Goal: Contribute content: Add original content to the website for others to see

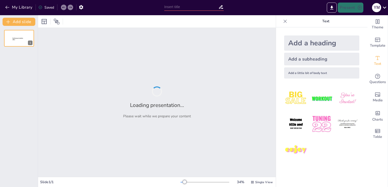
type input "New Sendsteps"
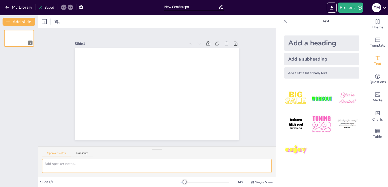
click at [143, 167] on textarea at bounding box center [156, 166] width 229 height 14
type textarea "n"
type textarea "ventriculas"
click at [128, 184] on div "Slide 1 / 1" at bounding box center [110, 182] width 140 height 5
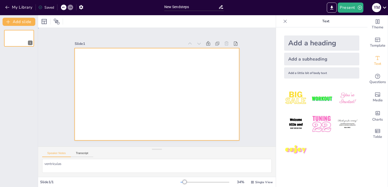
click at [94, 65] on div at bounding box center [157, 94] width 164 height 92
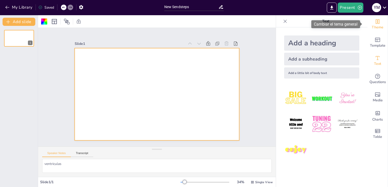
click at [374, 23] on icon "Change the overall theme" at bounding box center [377, 22] width 6 height 6
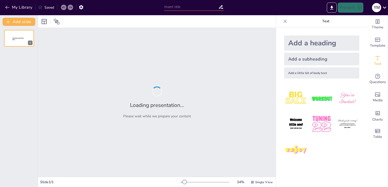
type input "Ventrículas en Acción: El Ritmo de Nuestro Cuerpo"
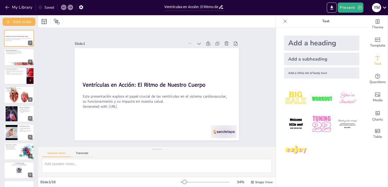
checkbox input "true"
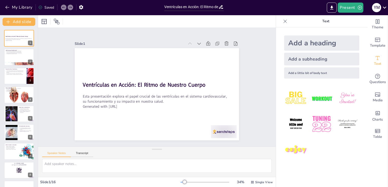
checkbox input "true"
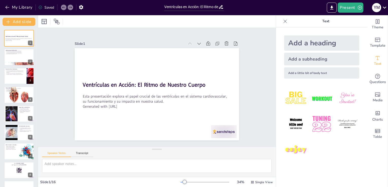
checkbox input "true"
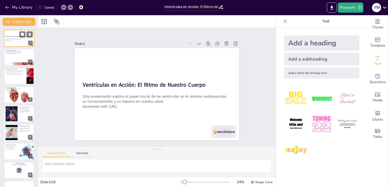
checkbox input "true"
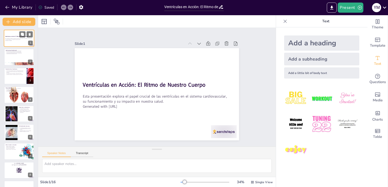
checkbox input "true"
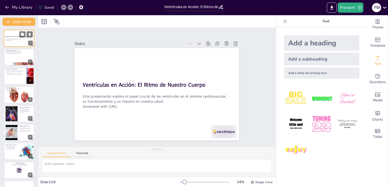
checkbox input "true"
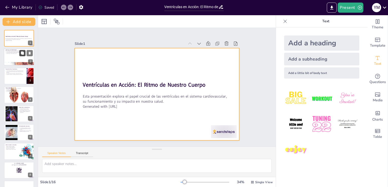
checkbox input "true"
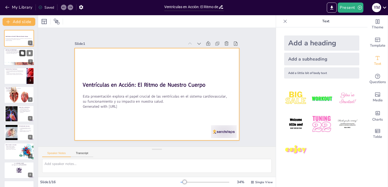
checkbox input "true"
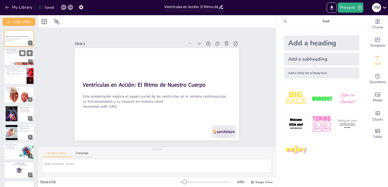
checkbox input "true"
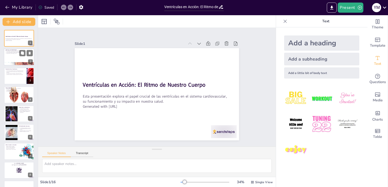
checkbox input "true"
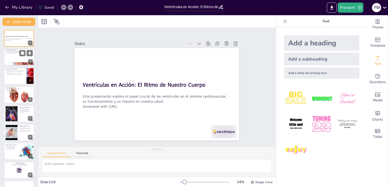
checkbox input "true"
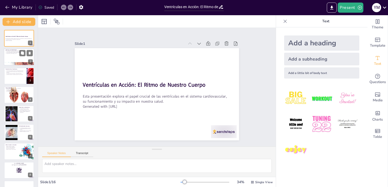
click at [15, 57] on div at bounding box center [19, 57] width 30 height 17
type textarea "Las ventrículas son dos de las cuatro cámaras del corazón, ubicadas en la parte…"
checkbox input "true"
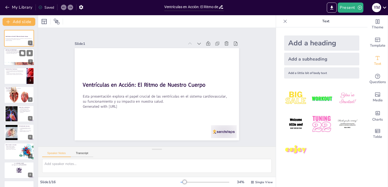
checkbox input "true"
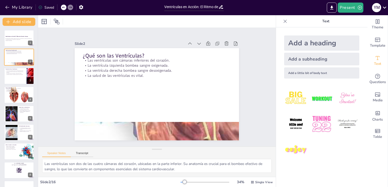
checkbox input "true"
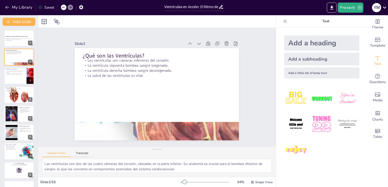
checkbox input "true"
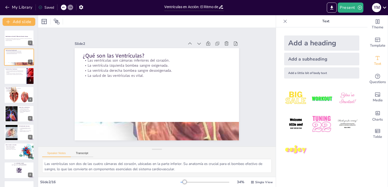
checkbox input "true"
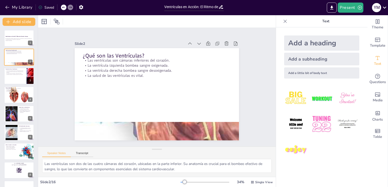
checkbox input "true"
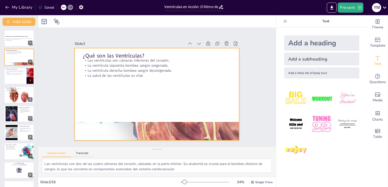
checkbox input "true"
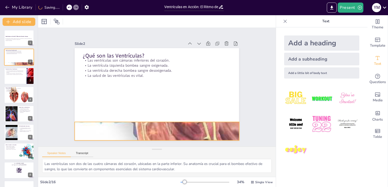
checkbox input "true"
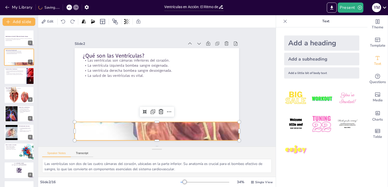
click at [156, 127] on div at bounding box center [157, 131] width 164 height 110
checkbox input "true"
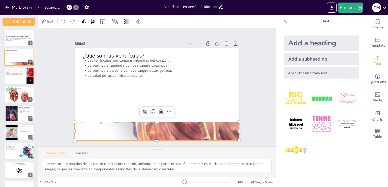
checkbox input "true"
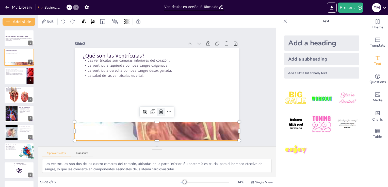
checkbox input "true"
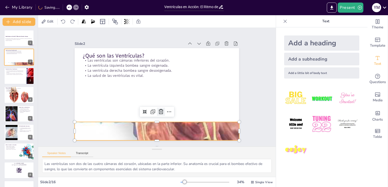
checkbox input "true"
click at [140, 109] on icon at bounding box center [137, 107] width 5 height 5
checkbox input "true"
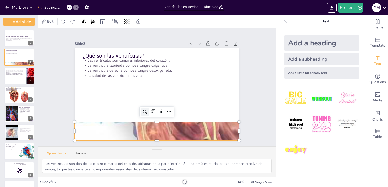
checkbox input "true"
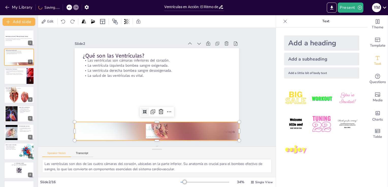
click at [141, 109] on icon at bounding box center [142, 110] width 4 height 4
checkbox input "true"
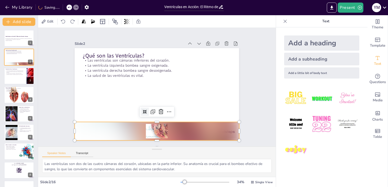
checkbox input "true"
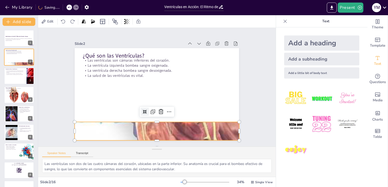
click at [143, 110] on div at bounding box center [140, 109] width 10 height 10
checkbox input "true"
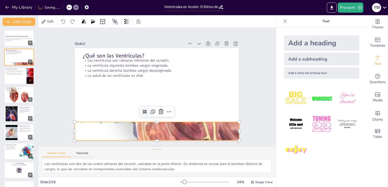
checkbox input "true"
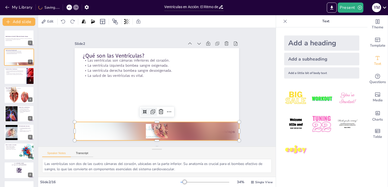
click at [149, 108] on icon at bounding box center [150, 111] width 7 height 7
checkbox input "true"
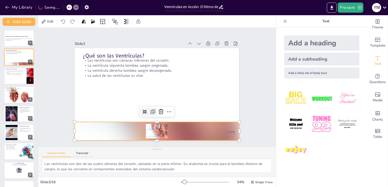
checkbox input "true"
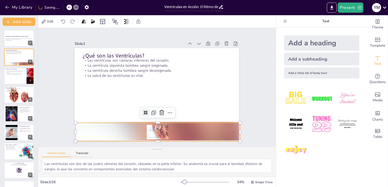
checkbox input "true"
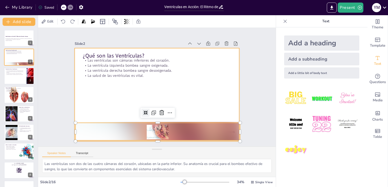
checkbox input "true"
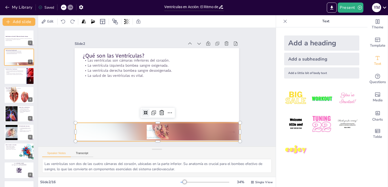
checkbox input "true"
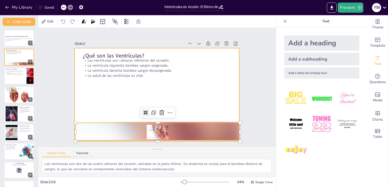
checkbox input "true"
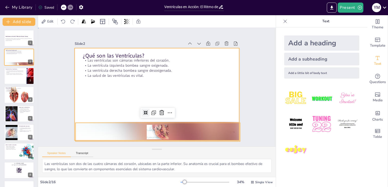
click at [154, 118] on div at bounding box center [156, 94] width 173 height 109
checkbox input "true"
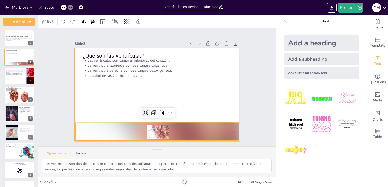
checkbox input "true"
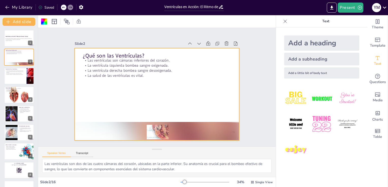
checkbox input "true"
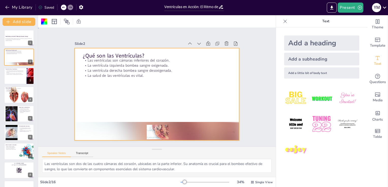
click at [153, 119] on div at bounding box center [155, 94] width 180 height 125
checkbox input "true"
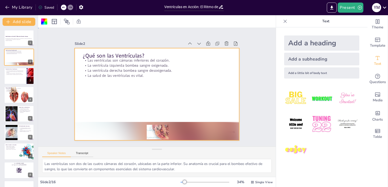
checkbox input "true"
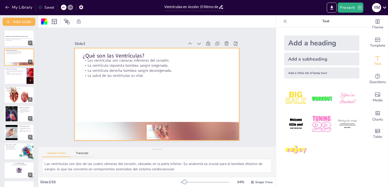
checkbox input "true"
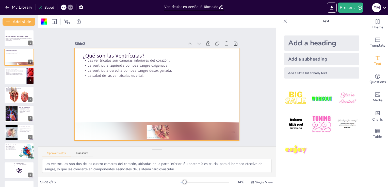
checkbox input "true"
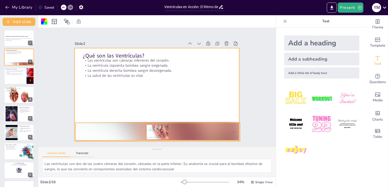
checkbox input "true"
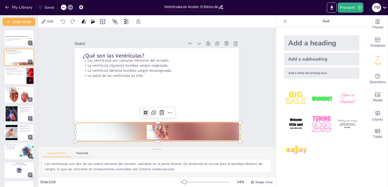
click at [153, 123] on div at bounding box center [152, 132] width 165 height 36
checkbox input "true"
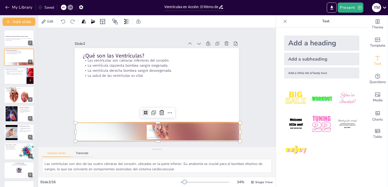
checkbox input "true"
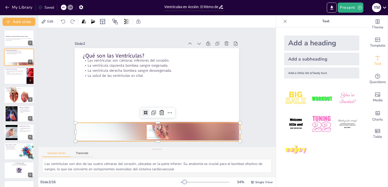
checkbox input "true"
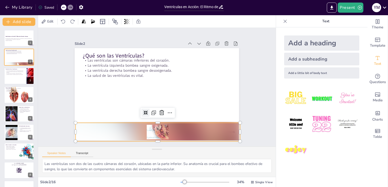
checkbox input "true"
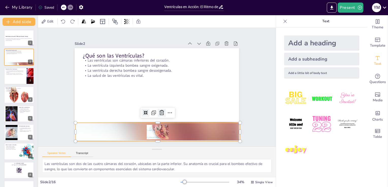
checkbox input "true"
click at [165, 111] on icon at bounding box center [167, 114] width 7 height 7
checkbox input "true"
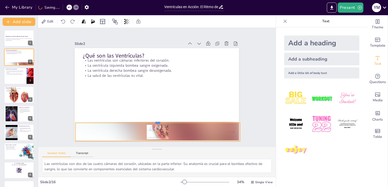
click at [122, 121] on div at bounding box center [154, 120] width 164 height 21
click at [16, 79] on div at bounding box center [19, 75] width 30 height 17
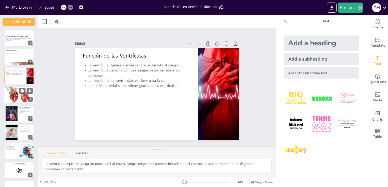
click at [12, 92] on div at bounding box center [19, 95] width 30 height 20
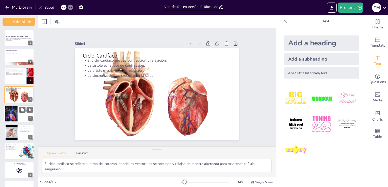
click at [13, 112] on div at bounding box center [11, 113] width 21 height 15
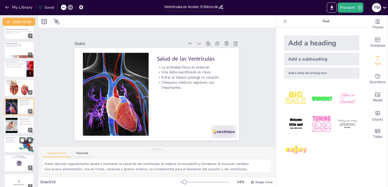
click at [12, 142] on p "Reduce el estrés y duerme bien." at bounding box center [11, 142] width 12 height 1
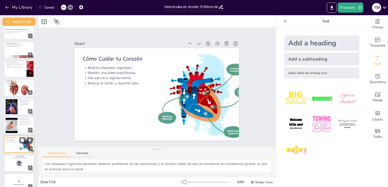
scroll to position [45, 0]
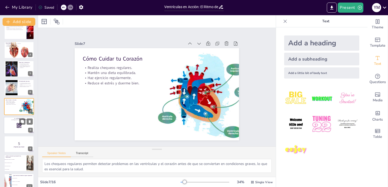
click at [14, 118] on p "Go to sendsteps.me" at bounding box center [18, 119] width 27 height 2
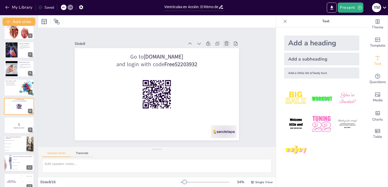
click at [228, 48] on icon at bounding box center [231, 51] width 6 height 6
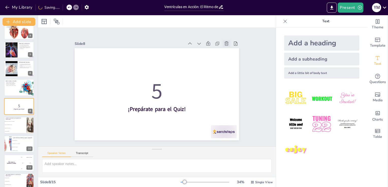
click at [228, 48] on icon at bounding box center [231, 51] width 6 height 6
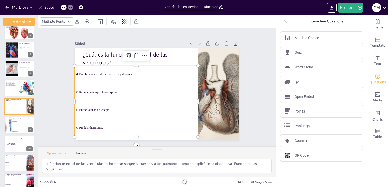
click at [78, 67] on input "checkbox" at bounding box center [79, 66] width 2 height 2
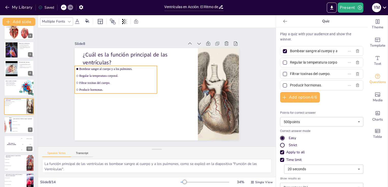
click at [110, 101] on div "¿Cuál es la función principal de las ventrículas? Bombear sangre al cuerpo y a …" at bounding box center [156, 94] width 173 height 109
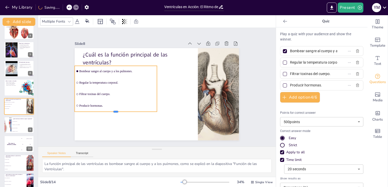
drag, startPoint x: 112, startPoint y: 92, endPoint x: 120, endPoint y: 110, distance: 20.0
click at [120, 110] on div at bounding box center [113, 109] width 82 height 13
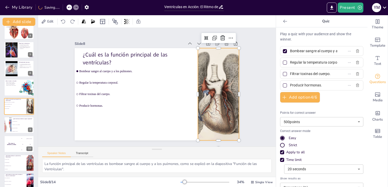
click at [200, 88] on div at bounding box center [216, 107] width 98 height 107
click at [194, 91] on div at bounding box center [196, 94] width 4 height 92
click at [194, 90] on div at bounding box center [217, 101] width 89 height 100
click at [18, 123] on li "La aurícula izquierda." at bounding box center [22, 124] width 23 height 3
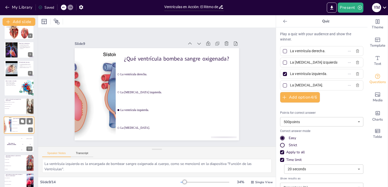
scroll to position [83, 0]
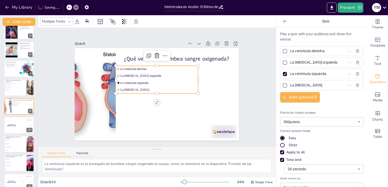
click at [138, 89] on ul "La ventrícula derecha. La aurícula izquierda. La ventrícula izquierda. La auríc…" at bounding box center [158, 80] width 86 height 44
click at [111, 78] on div at bounding box center [116, 71] width 10 height 28
click at [111, 78] on div at bounding box center [114, 75] width 7 height 28
click at [198, 77] on div at bounding box center [200, 80] width 4 height 28
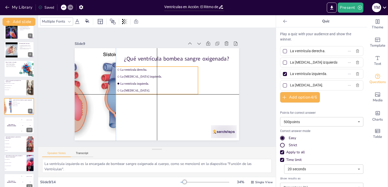
click at [195, 77] on div "¿Qué ventrícula bombea sangre oxigenada? La ventrícula derecha. La aurícula izq…" at bounding box center [192, 71] width 67 height 150
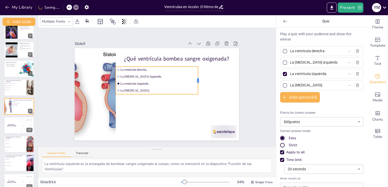
click at [195, 99] on div at bounding box center [194, 110] width 22 height 23
click at [151, 93] on div at bounding box center [156, 96] width 82 height 13
click at [114, 92] on div at bounding box center [116, 94] width 4 height 4
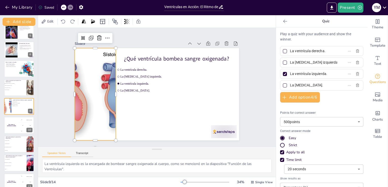
click at [99, 102] on div at bounding box center [94, 87] width 175 height 109
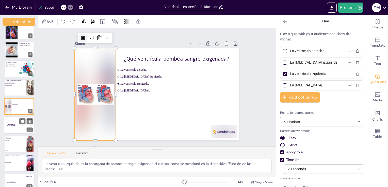
click at [17, 128] on div "The winner is Niels 🏆" at bounding box center [11, 125] width 15 height 17
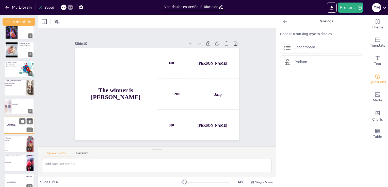
scroll to position [101, 0]
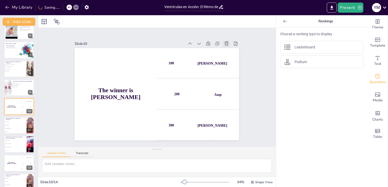
click at [228, 49] on icon at bounding box center [230, 51] width 4 height 5
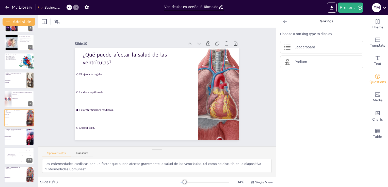
scroll to position [90, 0]
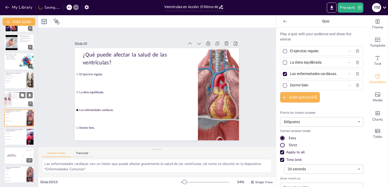
click at [7, 98] on div at bounding box center [8, 99] width 8 height 17
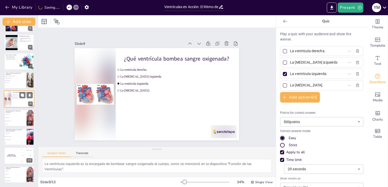
scroll to position [83, 0]
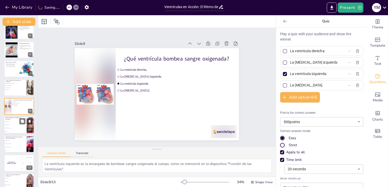
click at [7, 121] on li "El ejercicio regular." at bounding box center [15, 121] width 23 height 3
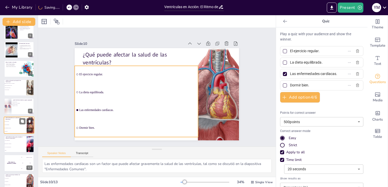
scroll to position [90, 0]
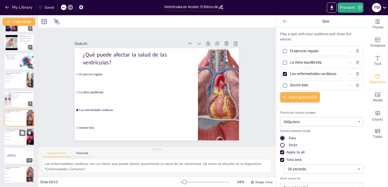
click at [10, 139] on li "No hacer chequeos médicos." at bounding box center [15, 139] width 23 height 3
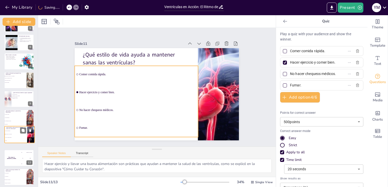
drag, startPoint x: 10, startPoint y: 139, endPoint x: 12, endPoint y: 137, distance: 2.7
click at [12, 137] on ul "Comer comida rápida. Hacer ejercicio y comer bien. No hacer chequeos médicos. F…" at bounding box center [16, 135] width 23 height 13
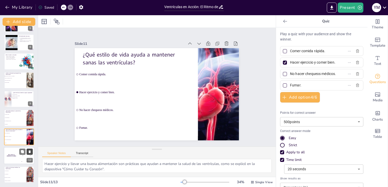
click at [29, 152] on icon at bounding box center [30, 151] width 2 height 3
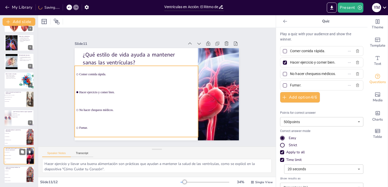
click at [12, 156] on li "Hacer ejercicio y comer bien." at bounding box center [15, 155] width 23 height 3
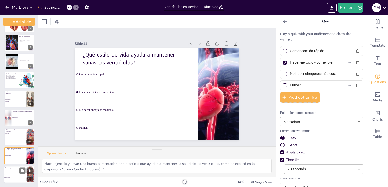
click at [13, 176] on li "Contracción y relajación." at bounding box center [15, 177] width 23 height 3
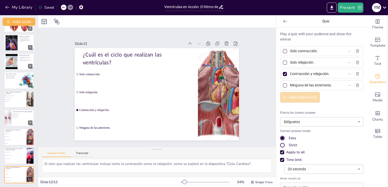
click at [300, 96] on button "Add option 4 / 6" at bounding box center [300, 97] width 40 height 11
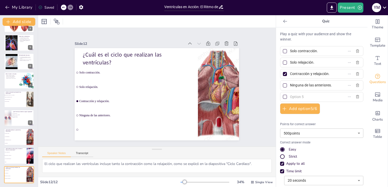
click at [283, 74] on div at bounding box center [284, 74] width 3 height 3
click at [290, 74] on input "Contracción y relajación." at bounding box center [313, 73] width 47 height 7
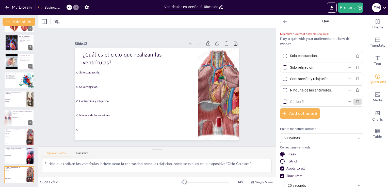
click at [355, 101] on icon "button" at bounding box center [357, 102] width 4 height 4
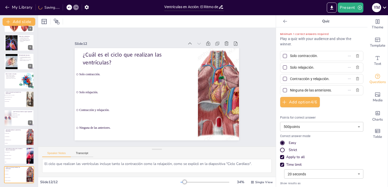
click at [283, 79] on div at bounding box center [284, 79] width 3 height 3
click at [290, 79] on input "Contracción y relajación." at bounding box center [313, 78] width 47 height 7
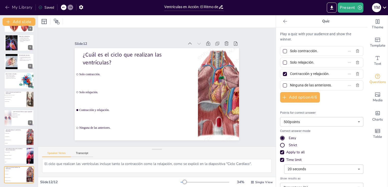
click at [5, 7] on icon "button" at bounding box center [7, 7] width 5 height 5
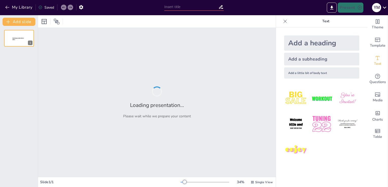
type input "Ventrículas en Acción: El Ritmo de Nuestro Cuerpo"
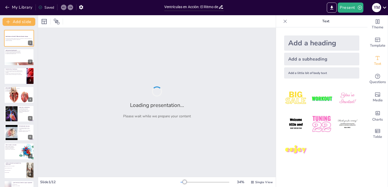
checkbox input "true"
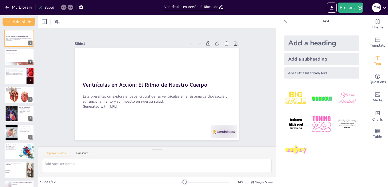
checkbox input "true"
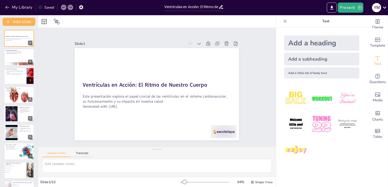
checkbox input "true"
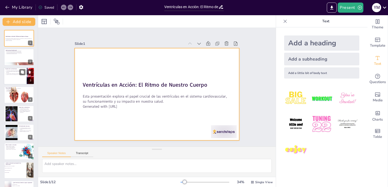
checkbox input "true"
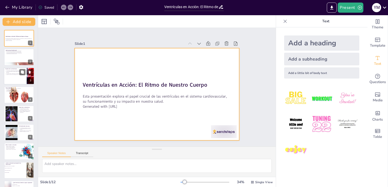
checkbox input "true"
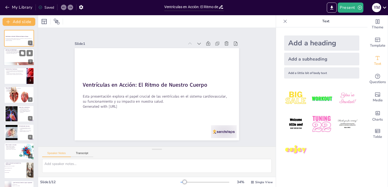
checkbox input "true"
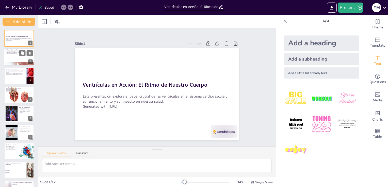
checkbox input "true"
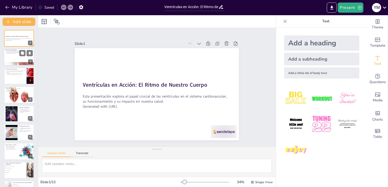
checkbox input "true"
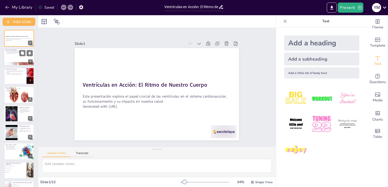
checkbox input "true"
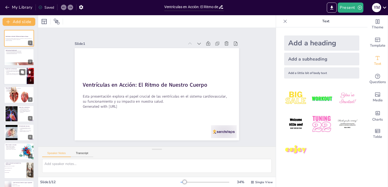
checkbox input "true"
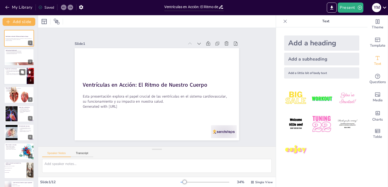
checkbox input "true"
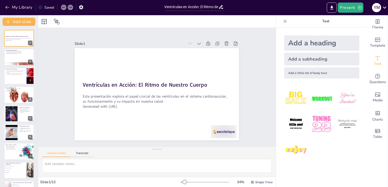
checkbox input "true"
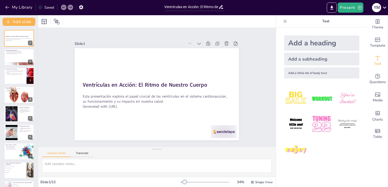
checkbox input "true"
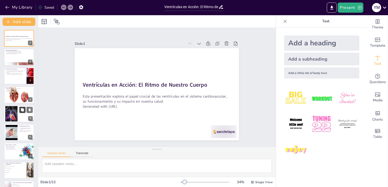
checkbox input "true"
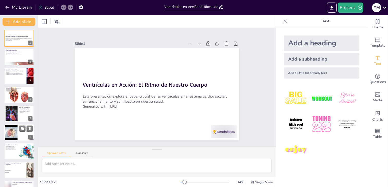
checkbox input "true"
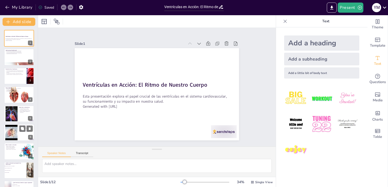
checkbox input "true"
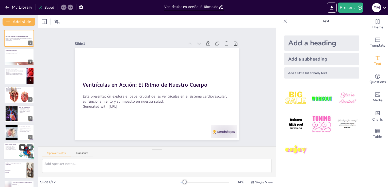
checkbox input "true"
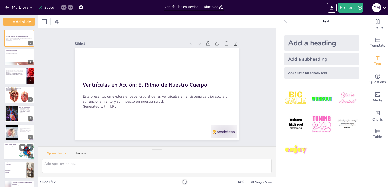
checkbox input "true"
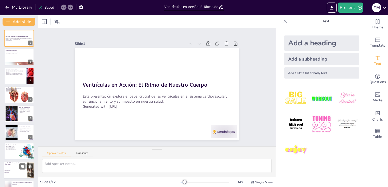
checkbox input "true"
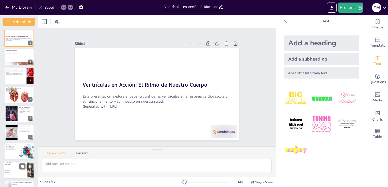
checkbox input "true"
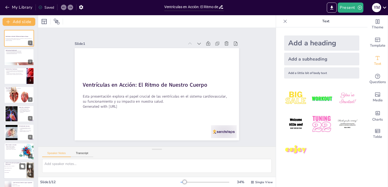
checkbox input "true"
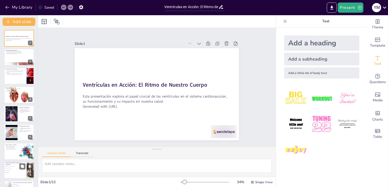
checkbox input "true"
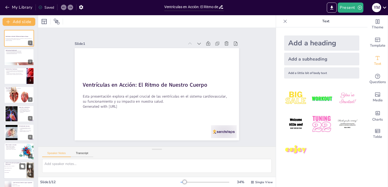
checkbox input "true"
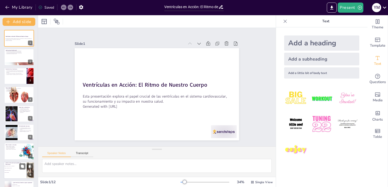
checkbox input "true"
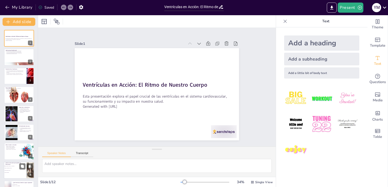
checkbox input "true"
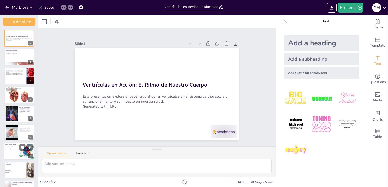
checkbox input "true"
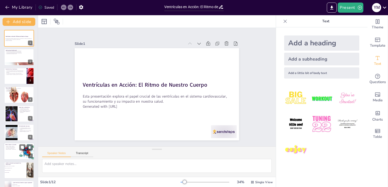
checkbox input "true"
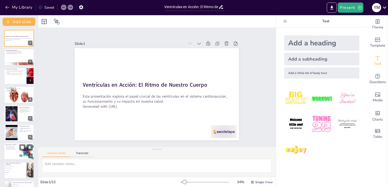
checkbox input "true"
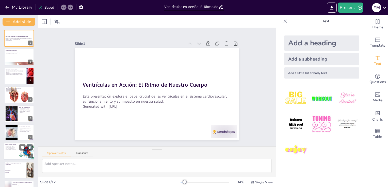
checkbox input "true"
click at [12, 144] on p "Cómo Cuidar tu Corazón" at bounding box center [11, 145] width 12 height 2
type textarea "Los chequeos regulares permiten detectar problemas en las ventrículas y el cora…"
checkbox input "true"
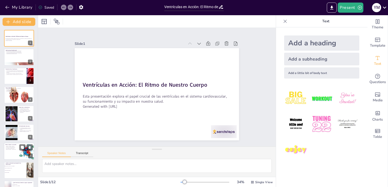
checkbox input "true"
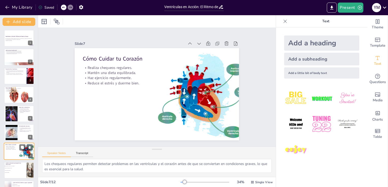
checkbox input "true"
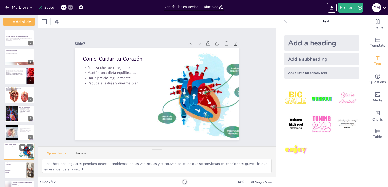
scroll to position [45, 0]
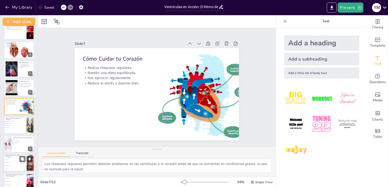
checkbox input "true"
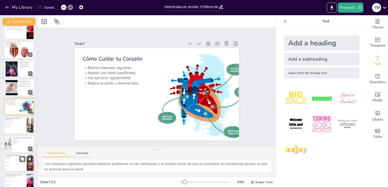
checkbox input "true"
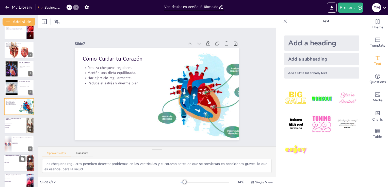
checkbox input "true"
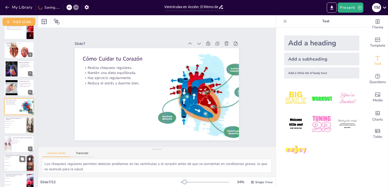
checkbox input "true"
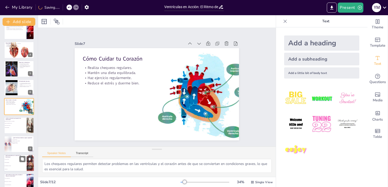
checkbox input "true"
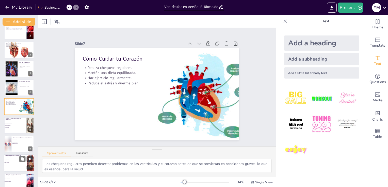
checkbox input "true"
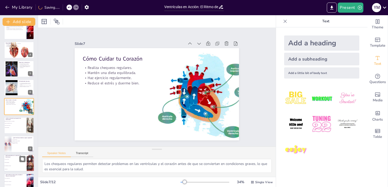
checkbox input "true"
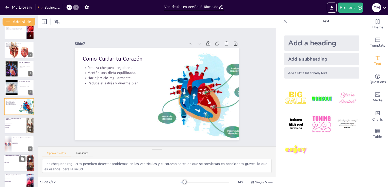
checkbox input "true"
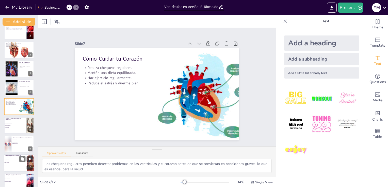
checkbox input "true"
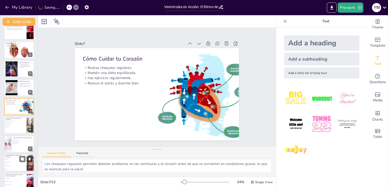
checkbox input "true"
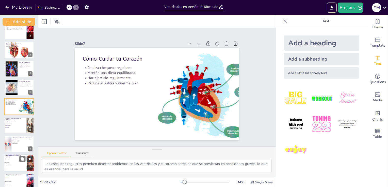
checkbox input "true"
click at [12, 146] on div at bounding box center [19, 144] width 30 height 17
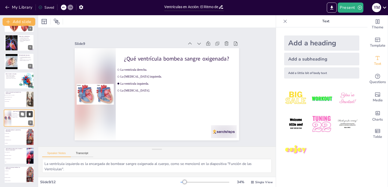
click at [28, 115] on icon at bounding box center [30, 115] width 4 height 4
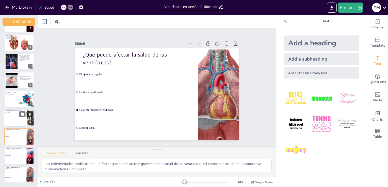
click at [29, 114] on icon at bounding box center [30, 114] width 2 height 3
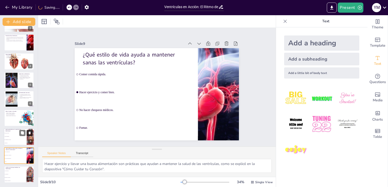
click at [29, 114] on icon at bounding box center [29, 114] width 2 height 3
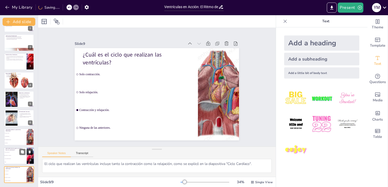
scroll to position [14, 0]
click at [29, 114] on icon at bounding box center [29, 114] width 2 height 3
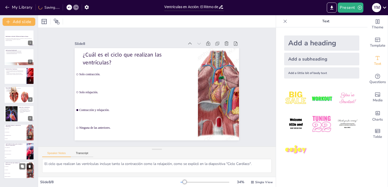
scroll to position [0, 0]
click at [30, 128] on icon at bounding box center [30, 128] width 2 height 3
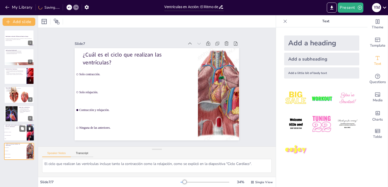
click at [30, 126] on button at bounding box center [30, 129] width 6 height 6
click at [29, 128] on icon at bounding box center [30, 128] width 2 height 3
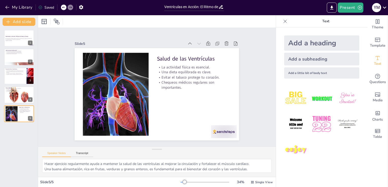
click at [276, 156] on div "Add a heading Add a subheading Add a little bit of body text" at bounding box center [321, 107] width 91 height 160
click at [359, 6] on icon "button" at bounding box center [359, 7] width 5 height 5
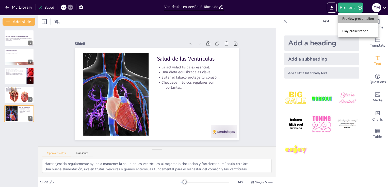
click at [363, 16] on li "Preview presentation" at bounding box center [358, 19] width 40 height 8
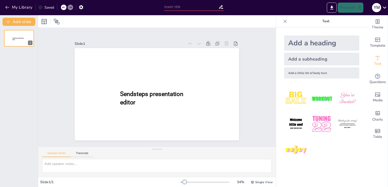
type input "Ventrículas en Acción: El Ritmo de Nuestro Cuerpo"
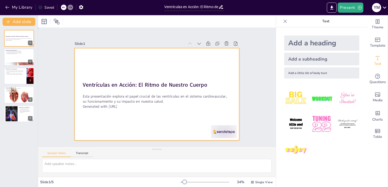
click at [133, 63] on div at bounding box center [157, 94] width 164 height 92
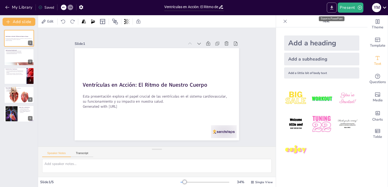
click at [331, 5] on icon "Export to PowerPoint" at bounding box center [331, 7] width 5 height 5
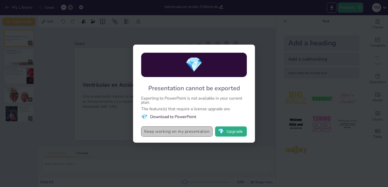
click at [192, 133] on button "Keep working on my presentation" at bounding box center [176, 132] width 71 height 10
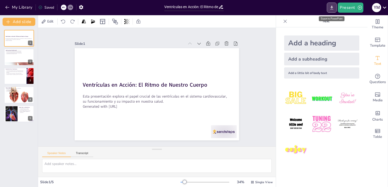
click at [331, 5] on icon "Export to PowerPoint" at bounding box center [331, 7] width 5 height 5
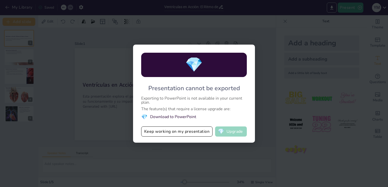
click at [239, 131] on button "💎 Upgrade" at bounding box center [231, 132] width 32 height 10
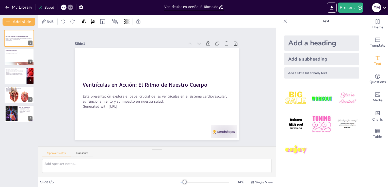
click at [385, 7] on icon at bounding box center [384, 7] width 7 height 7
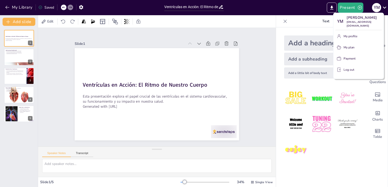
click at [229, 168] on div at bounding box center [194, 93] width 388 height 187
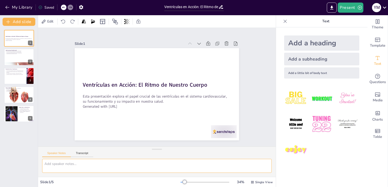
click at [146, 162] on textarea at bounding box center [156, 166] width 229 height 14
type textarea "y"
click at [206, 42] on icon at bounding box center [208, 43] width 5 height 5
click at [43, 20] on icon at bounding box center [44, 22] width 6 height 6
click at [383, 8] on icon at bounding box center [384, 7] width 7 height 7
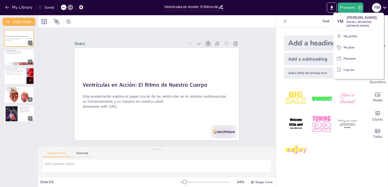
click at [353, 177] on div at bounding box center [194, 93] width 388 height 187
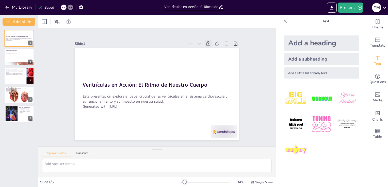
click at [220, 8] on icon at bounding box center [221, 7] width 4 height 4
click at [222, 6] on icon at bounding box center [221, 7] width 4 height 4
click at [327, 163] on div at bounding box center [321, 124] width 83 height 83
click at [314, 122] on img at bounding box center [322, 124] width 24 height 24
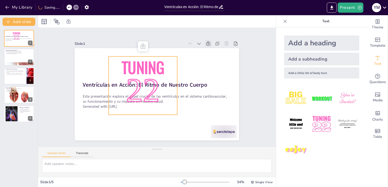
click at [141, 65] on span "Tuning" at bounding box center [143, 67] width 43 height 23
click at [141, 45] on icon at bounding box center [143, 46] width 5 height 5
drag, startPoint x: 139, startPoint y: 45, endPoint x: 205, endPoint y: 41, distance: 66.3
click at [205, 41] on div "Slide 1 Ventrículas en Acción: El Ritmo de Nuestro Cuerpo Esta presentación exp…" at bounding box center [157, 90] width 164 height 100
click at [206, 41] on icon at bounding box center [208, 43] width 5 height 5
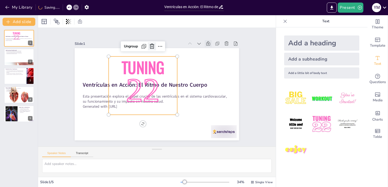
click at [149, 44] on icon at bounding box center [152, 46] width 6 height 6
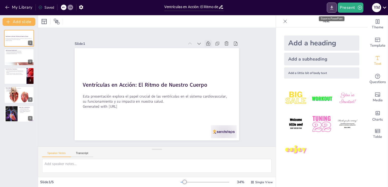
click at [330, 9] on icon "Export to PowerPoint" at bounding box center [331, 7] width 5 height 5
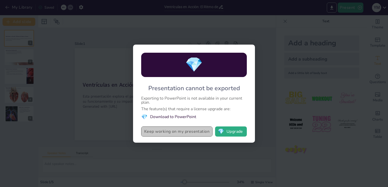
click at [164, 131] on button "Keep working on my presentation" at bounding box center [176, 132] width 71 height 10
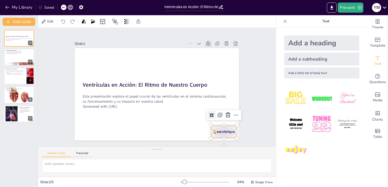
click at [223, 129] on div at bounding box center [224, 131] width 26 height 13
click at [225, 113] on icon at bounding box center [228, 115] width 6 height 6
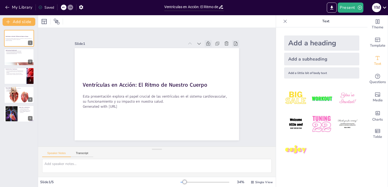
click at [234, 42] on icon at bounding box center [236, 44] width 4 height 4
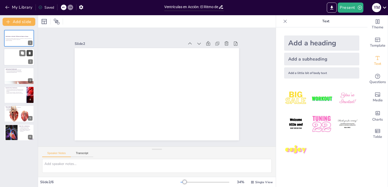
click at [30, 53] on icon at bounding box center [30, 53] width 2 height 3
type textarea "Las ventrículas son dos de las cuatro cámaras del corazón, ubicadas en la parte…"
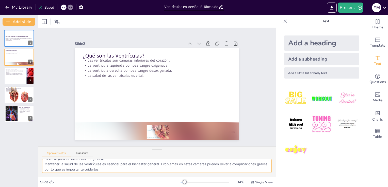
scroll to position [33, 0]
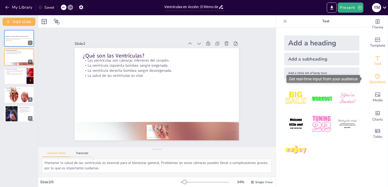
click at [378, 80] on span "Questions" at bounding box center [377, 82] width 16 height 6
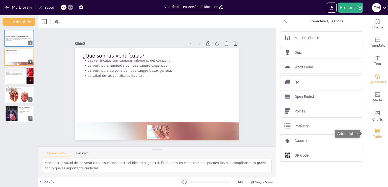
click at [375, 132] on icon "Add a table" at bounding box center [377, 131] width 5 height 4
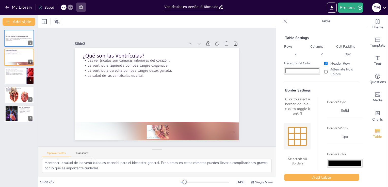
click at [81, 3] on button "button" at bounding box center [80, 7] width 9 height 9
click at [79, 7] on icon "button" at bounding box center [81, 7] width 4 height 4
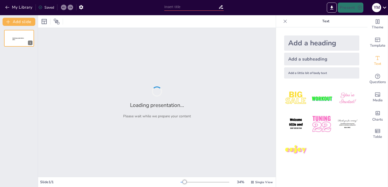
type input "Ventrículas en Acción: El Ritmo de Nuestro Cuerpo"
